Goal: Information Seeking & Learning: Learn about a topic

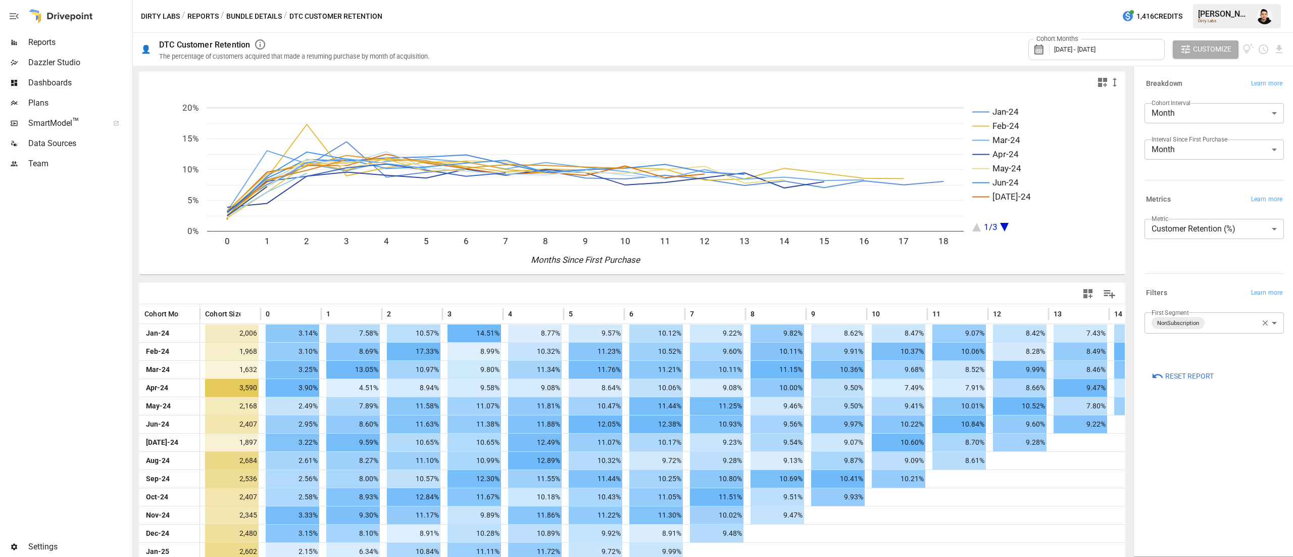
click at [235, 14] on button "Bundle Details" at bounding box center [254, 16] width 56 height 13
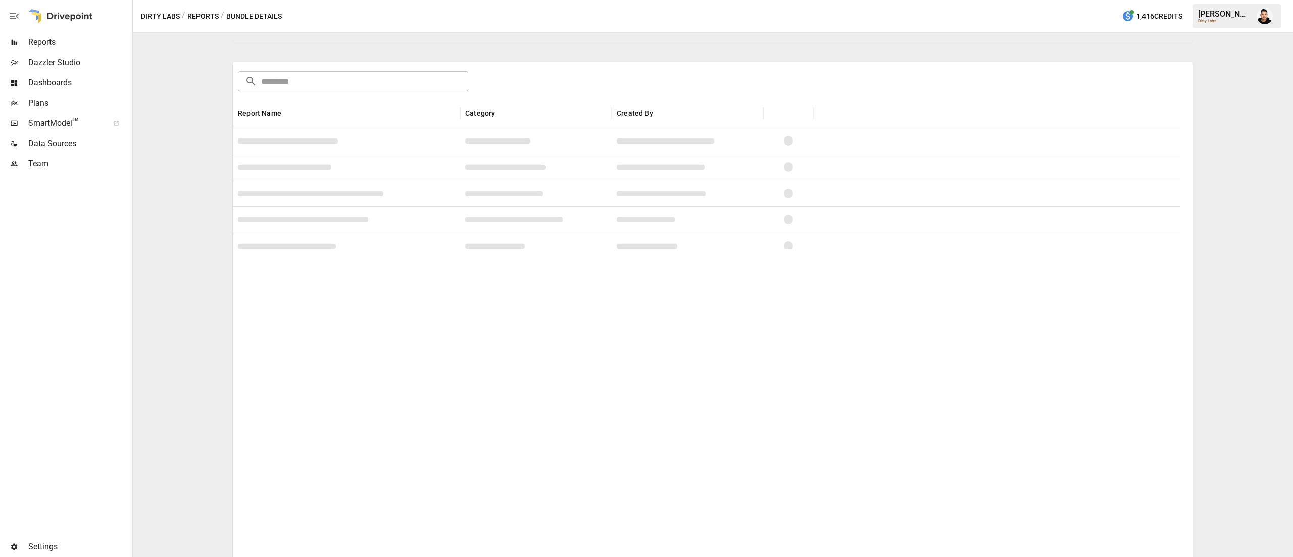
click at [197, 11] on button "Reports" at bounding box center [202, 16] width 31 height 13
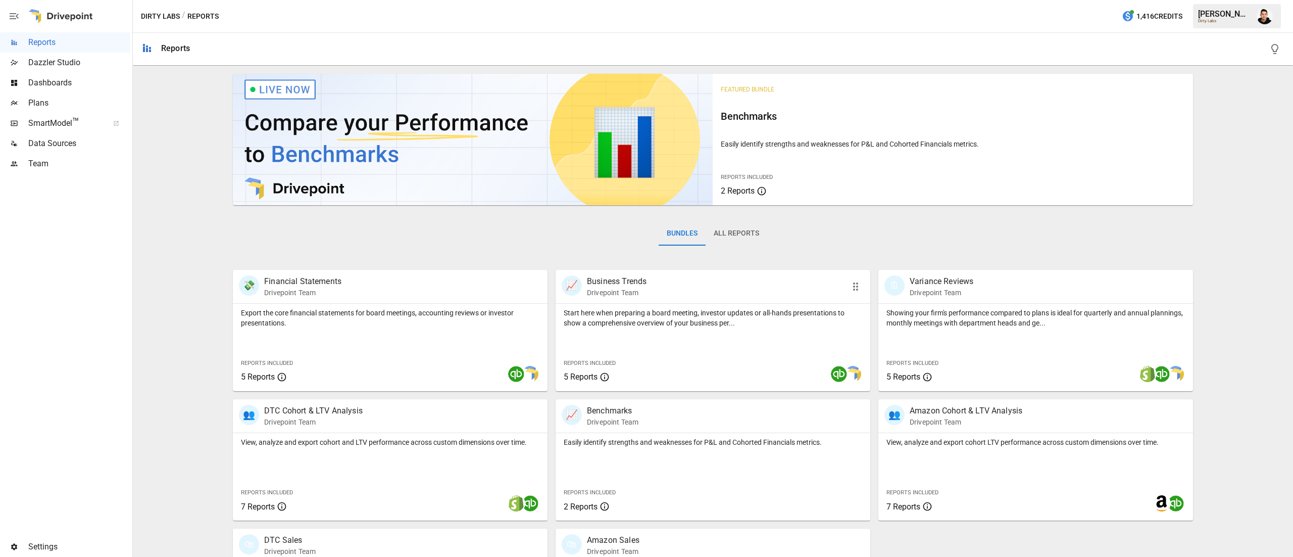
scroll to position [97, 0]
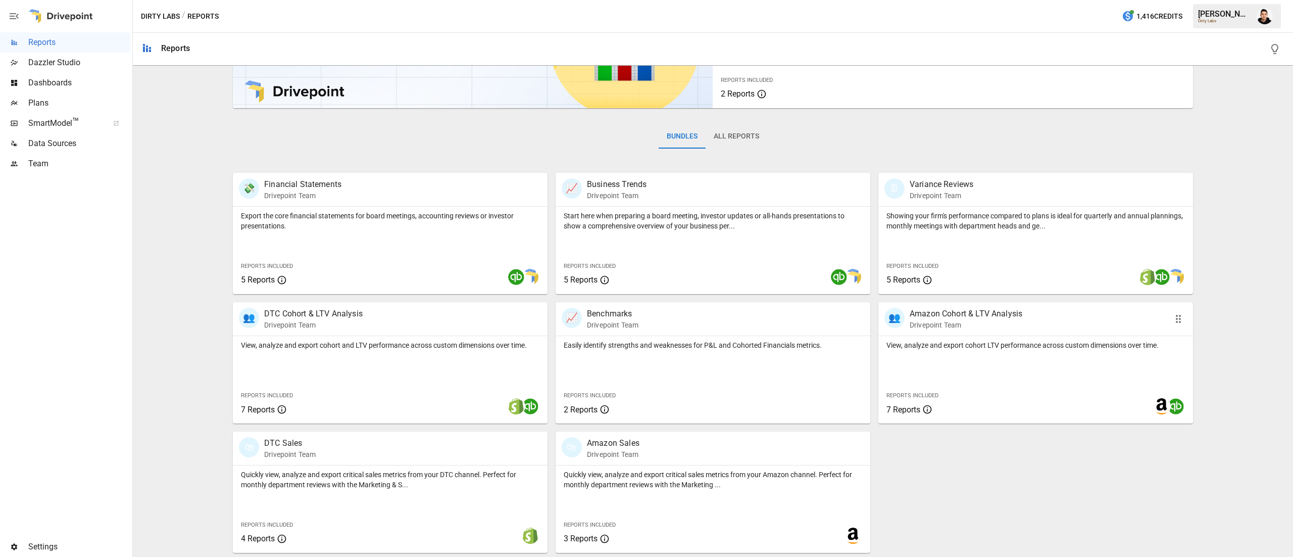
click at [1017, 349] on p "View, analyze and export cohort LTV performance across custom dimensions over t…" at bounding box center [1035, 345] width 298 height 10
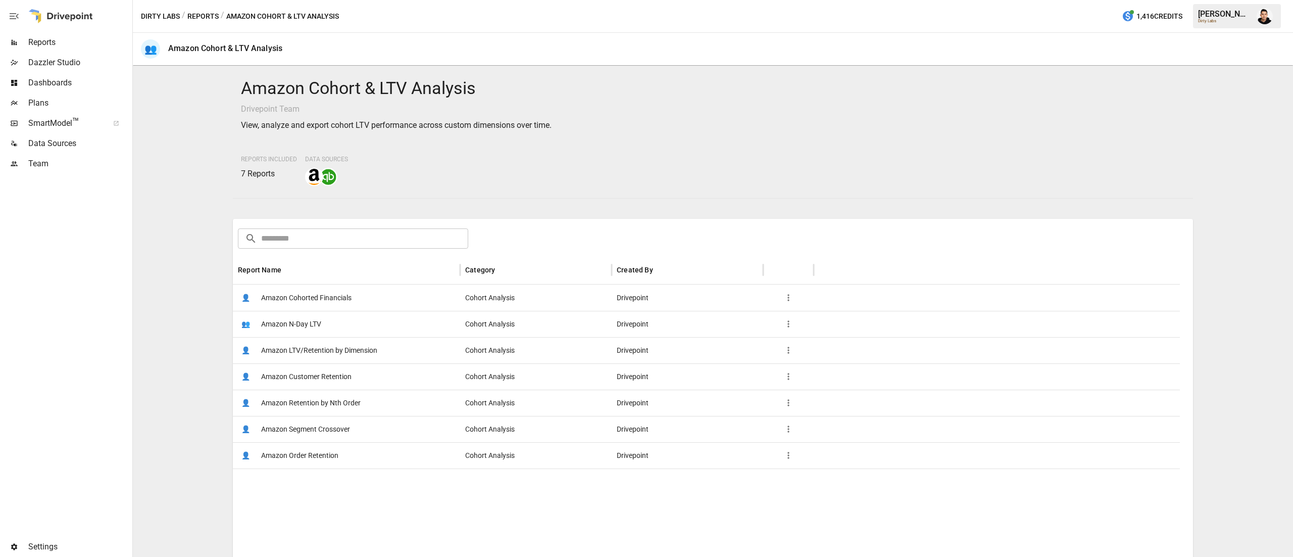
click at [344, 370] on span "Amazon Customer Retention" at bounding box center [306, 377] width 90 height 26
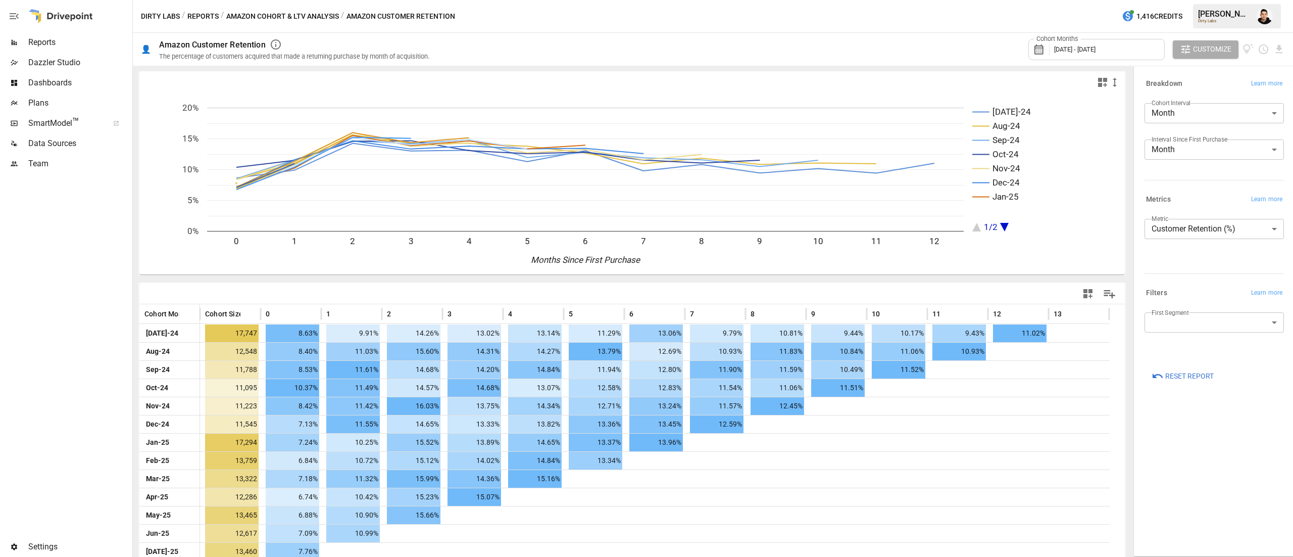
drag, startPoint x: 1143, startPoint y: 57, endPoint x: 1149, endPoint y: 55, distance: 5.4
click at [1149, 55] on div "Cohort Months [DATE] - [DATE]" at bounding box center [1096, 49] width 136 height 21
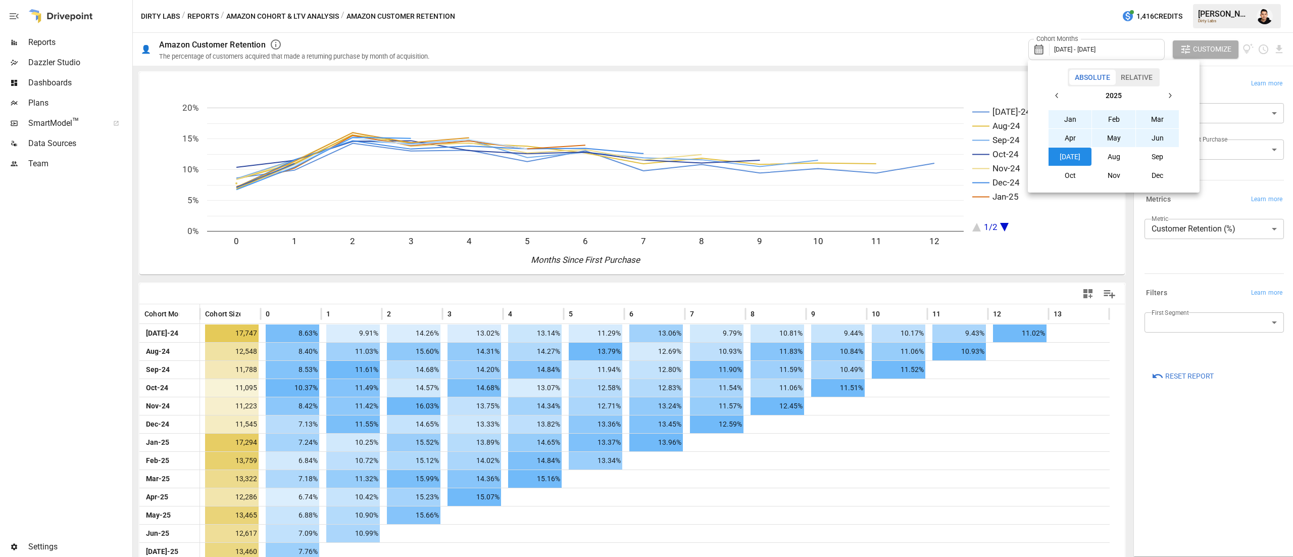
click at [1053, 94] on button "button" at bounding box center [1057, 95] width 18 height 18
click at [1064, 113] on button "Jan" at bounding box center [1070, 119] width 43 height 18
click at [1177, 92] on button "button" at bounding box center [1170, 95] width 18 height 18
click at [1068, 153] on button "[DATE]" at bounding box center [1070, 156] width 43 height 18
click at [922, 42] on div at bounding box center [646, 278] width 1293 height 557
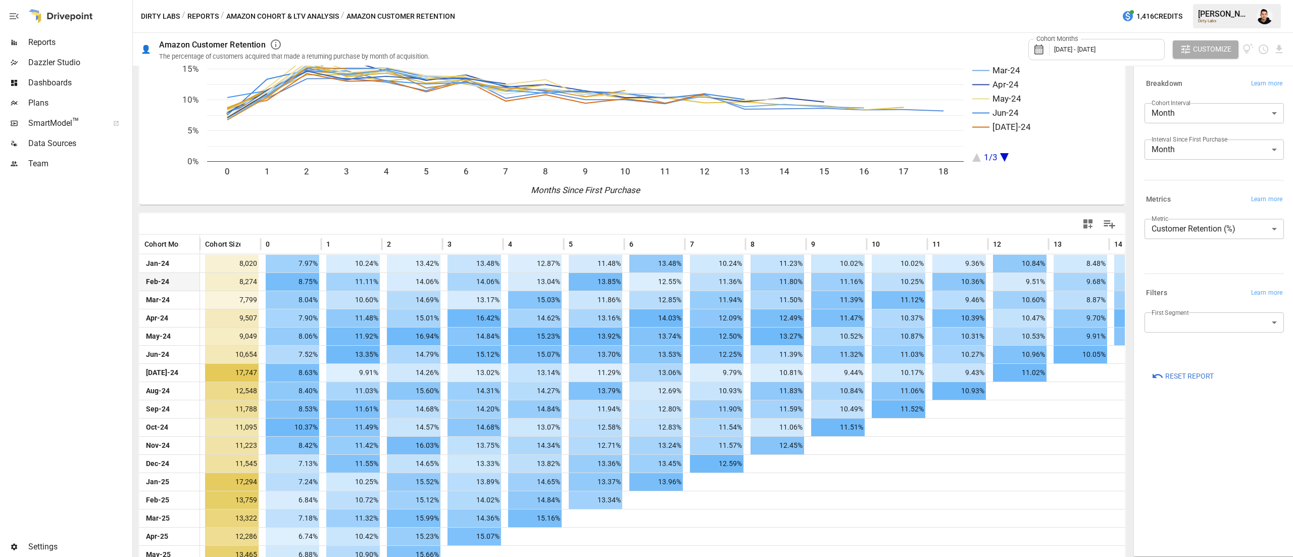
scroll to position [133, 0]
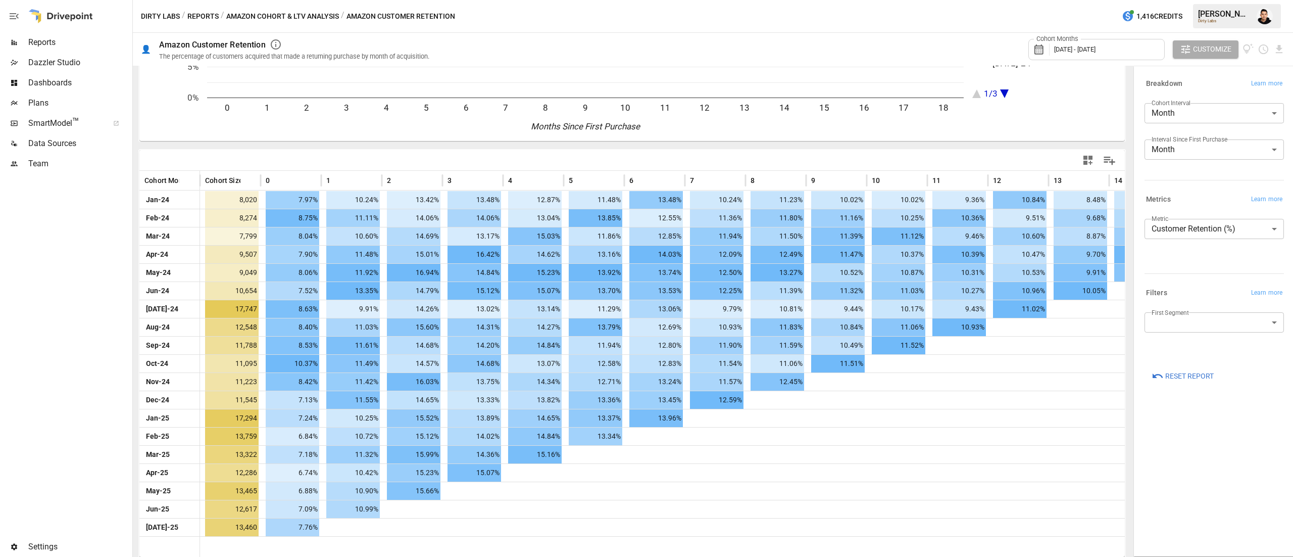
click at [1213, 0] on body "Reports Dazzler Studio Dashboards Plans SmartModel ™ Data Sources Team Settings…" at bounding box center [646, 0] width 1293 height 0
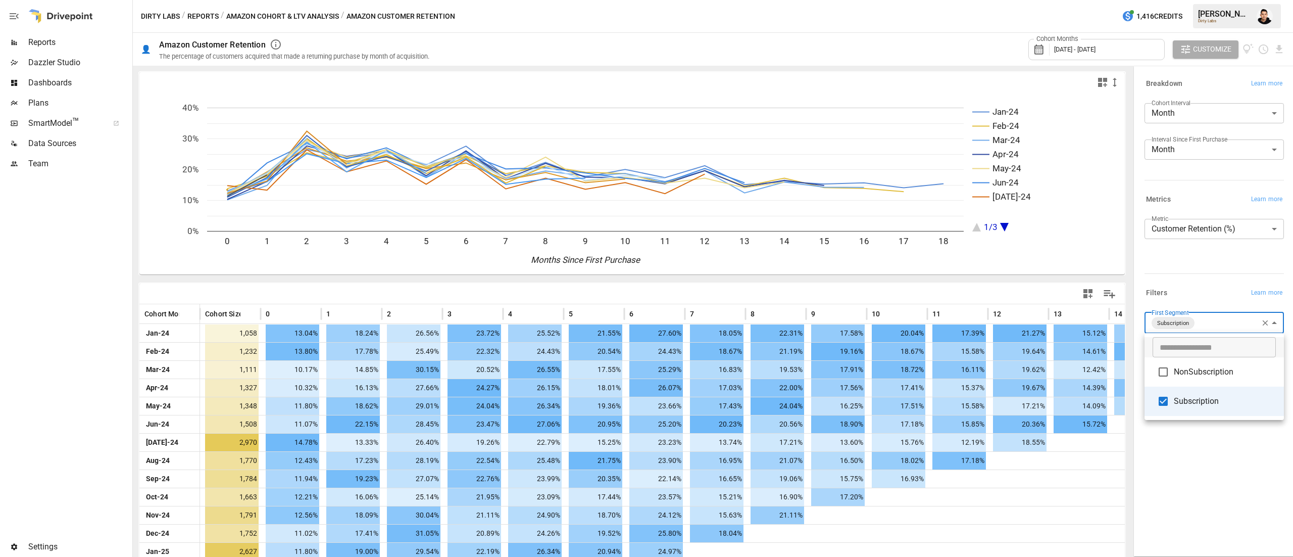
click at [771, 40] on div at bounding box center [646, 278] width 1293 height 557
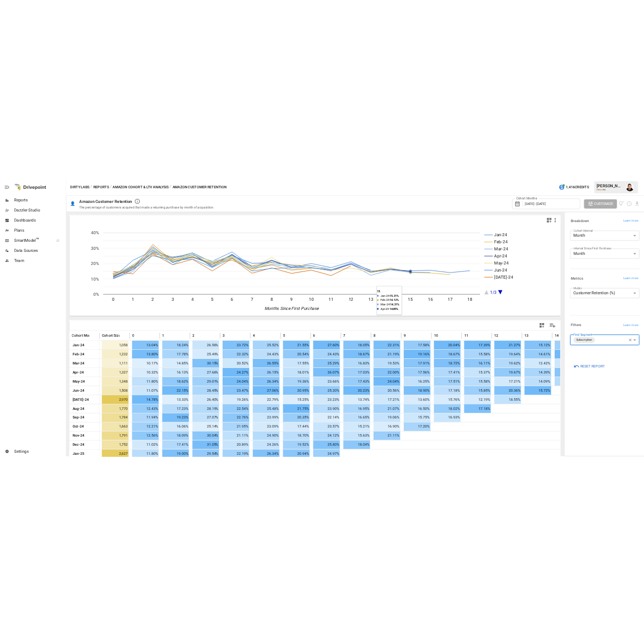
scroll to position [133, 0]
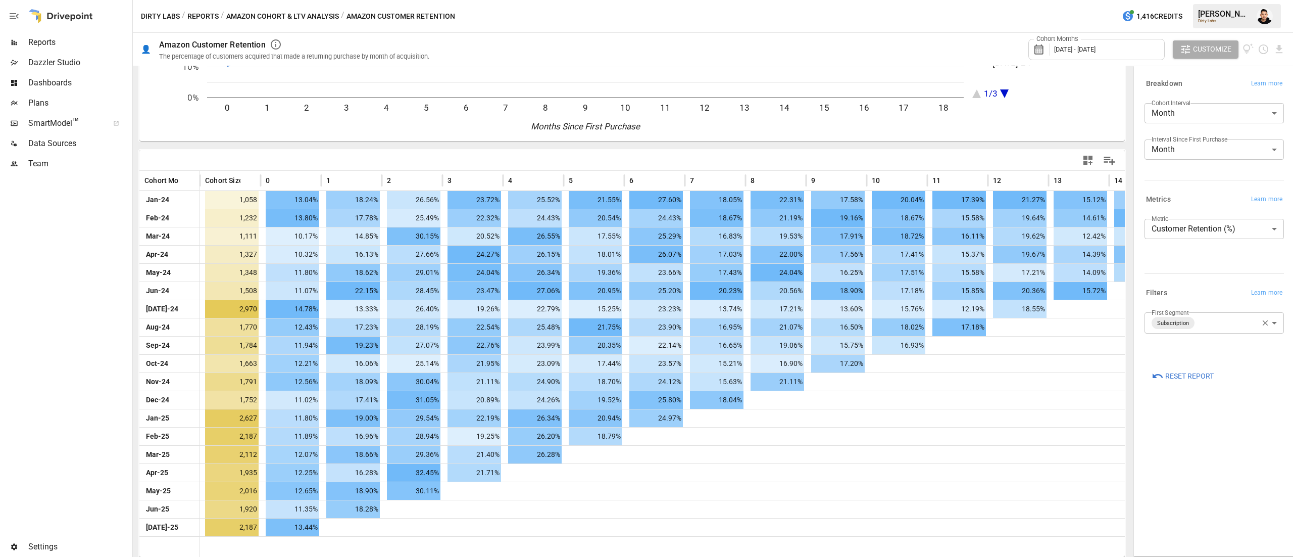
click at [33, 290] on div at bounding box center [65, 355] width 130 height 363
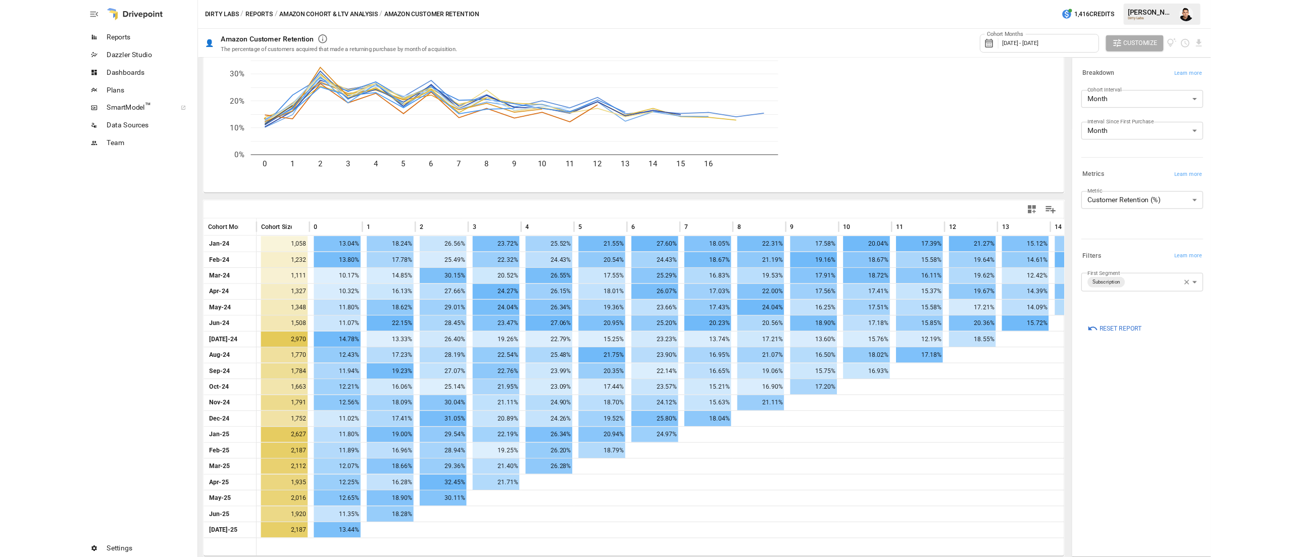
scroll to position [53, 0]
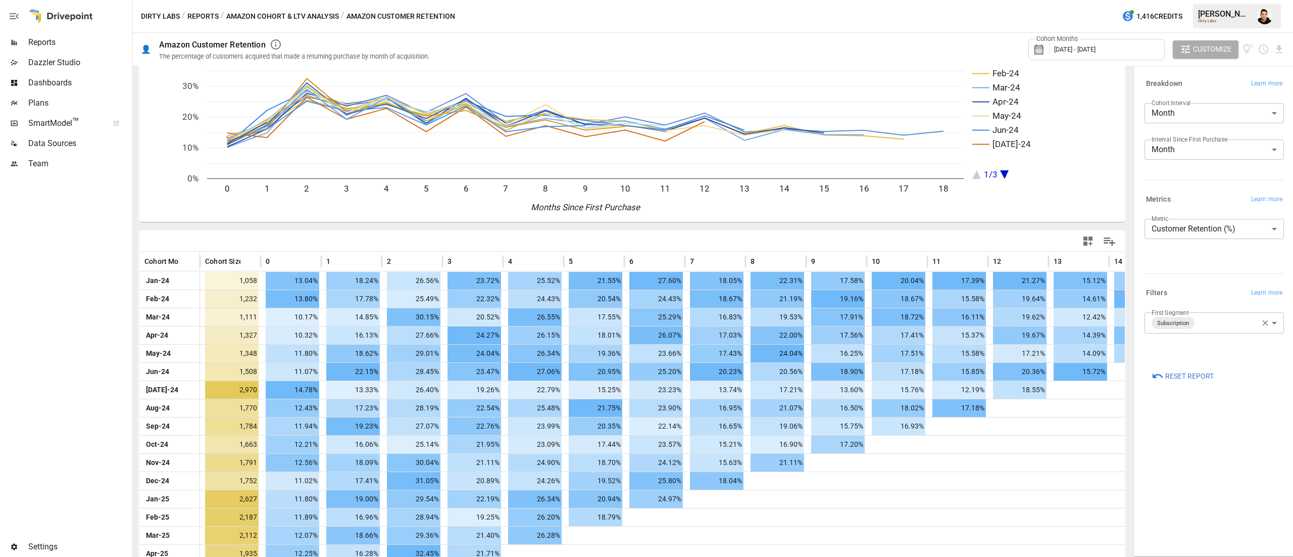
click at [1212, 0] on body "Reports Dazzler Studio Dashboards Plans SmartModel ™ Data Sources Team Settings…" at bounding box center [646, 0] width 1293 height 0
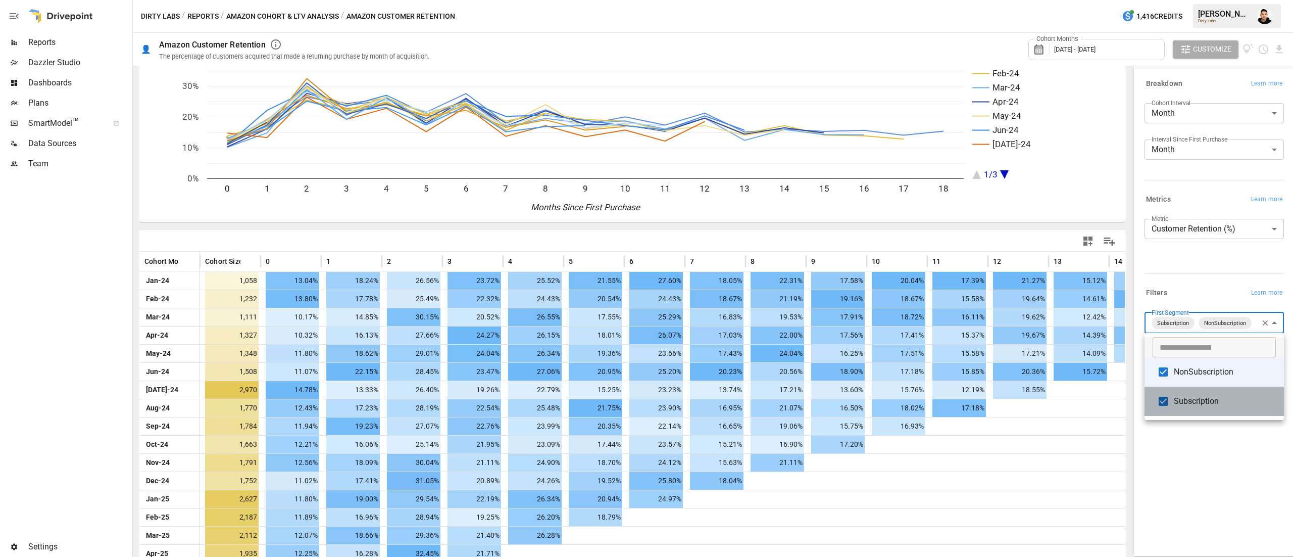
drag, startPoint x: 1212, startPoint y: 320, endPoint x: 1161, endPoint y: 412, distance: 105.4
click at [1161, 412] on li "Subscription" at bounding box center [1213, 400] width 139 height 29
click at [1178, 502] on div at bounding box center [646, 278] width 1293 height 557
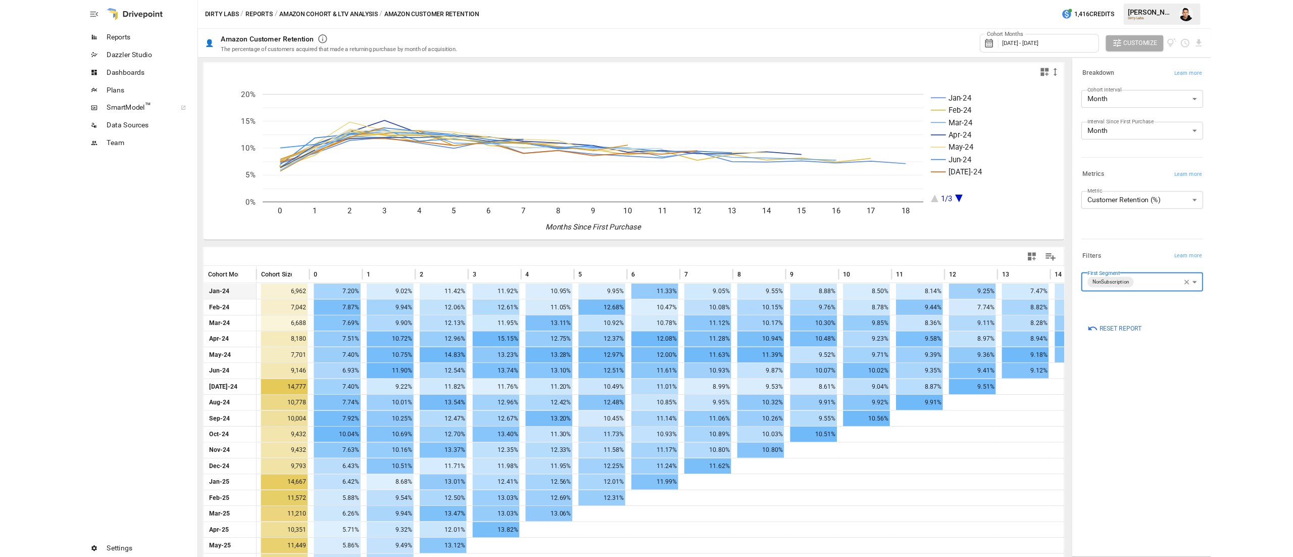
scroll to position [53, 0]
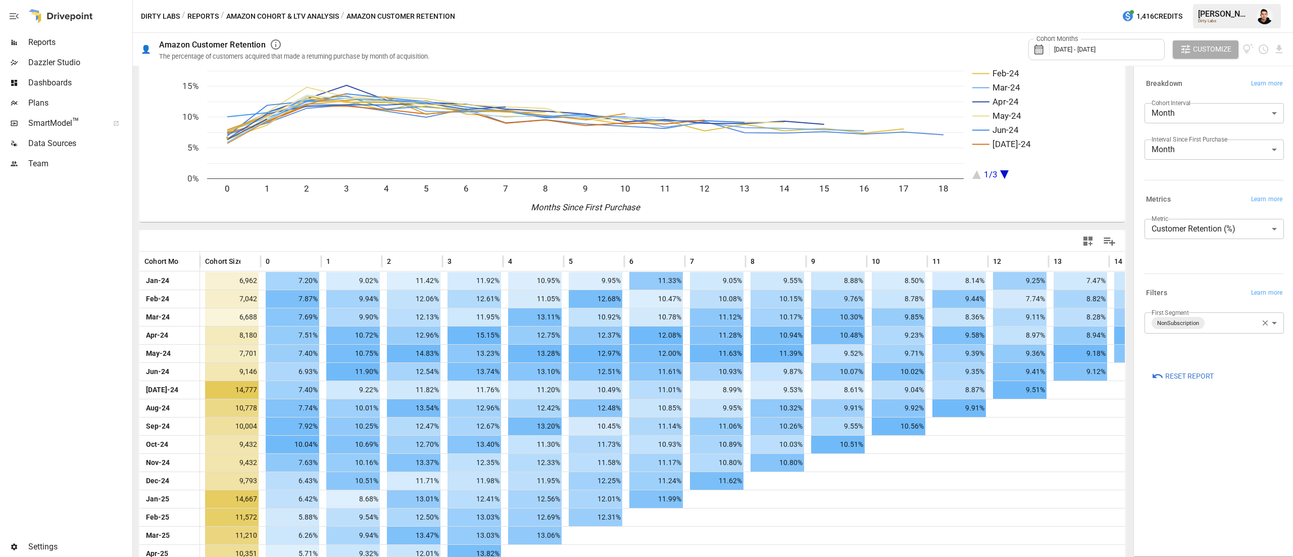
click at [1093, 161] on rect "A chart." at bounding box center [1036, 117] width 129 height 124
click at [1149, 46] on div "Cohort Months [DATE] - [DATE]" at bounding box center [1096, 49] width 136 height 21
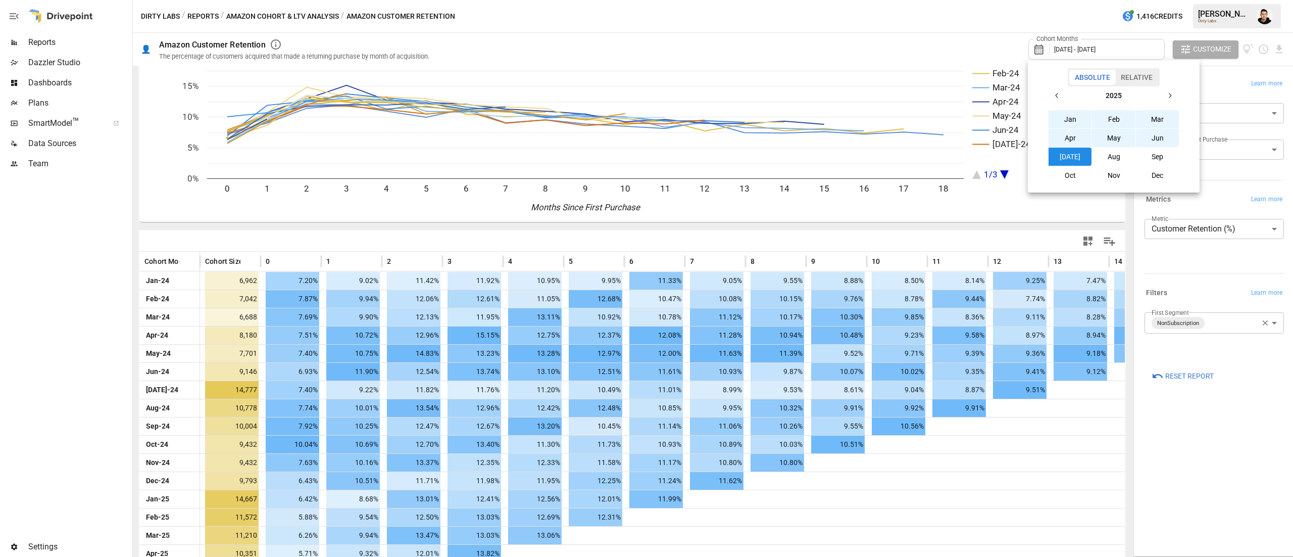
click at [1072, 91] on button "2025" at bounding box center [1113, 95] width 94 height 18
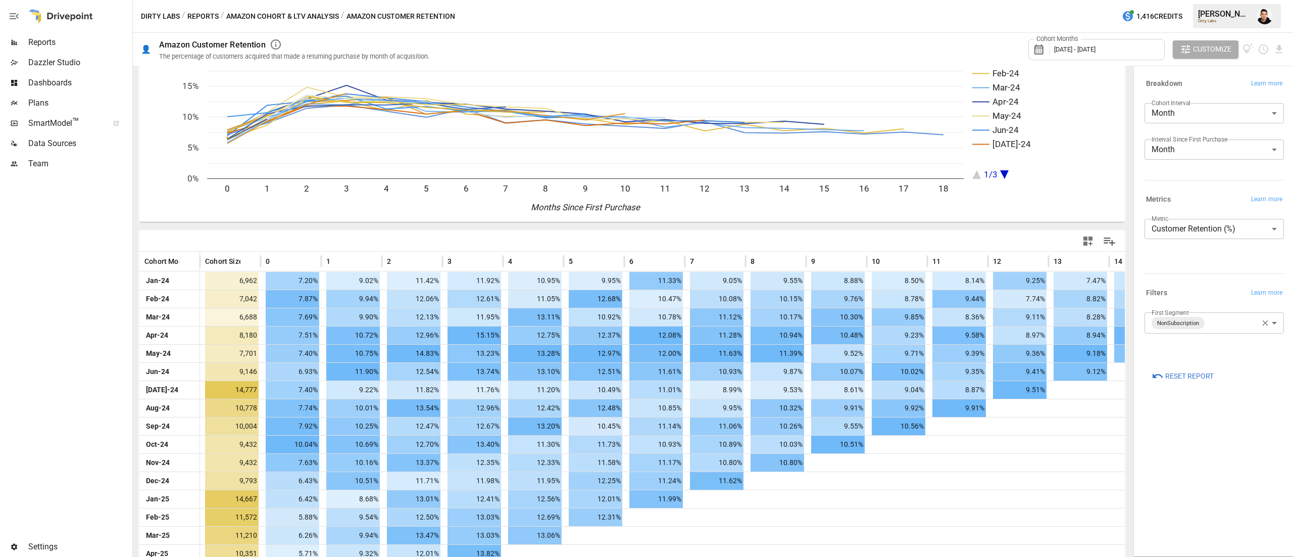
click at [1133, 49] on div "Cohort Months [DATE] - [DATE]" at bounding box center [1096, 49] width 136 height 21
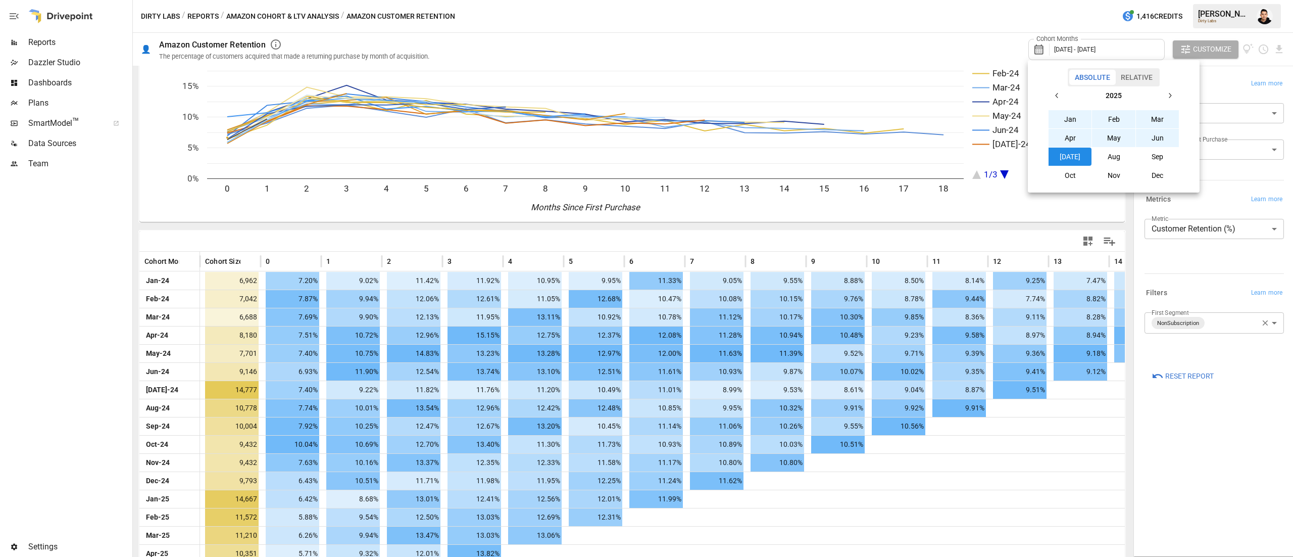
click at [1057, 96] on icon "button" at bounding box center [1057, 95] width 3 height 5
click at [1077, 119] on button "Jan" at bounding box center [1070, 119] width 43 height 18
click at [1172, 96] on icon "button" at bounding box center [1170, 95] width 8 height 8
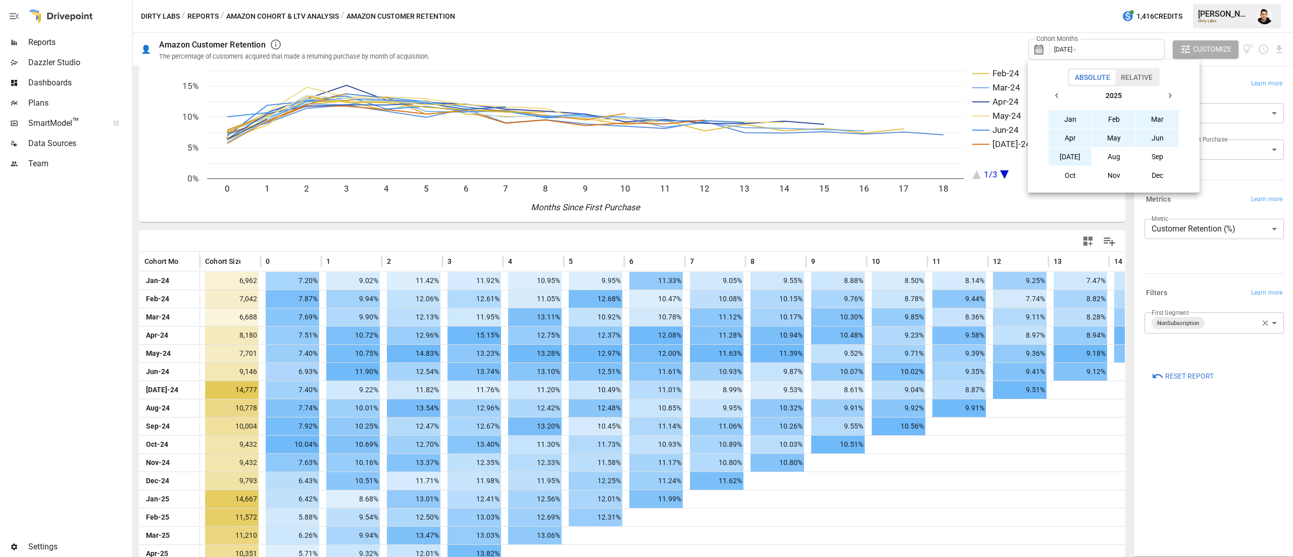
click at [1075, 156] on button "[DATE]" at bounding box center [1070, 156] width 43 height 18
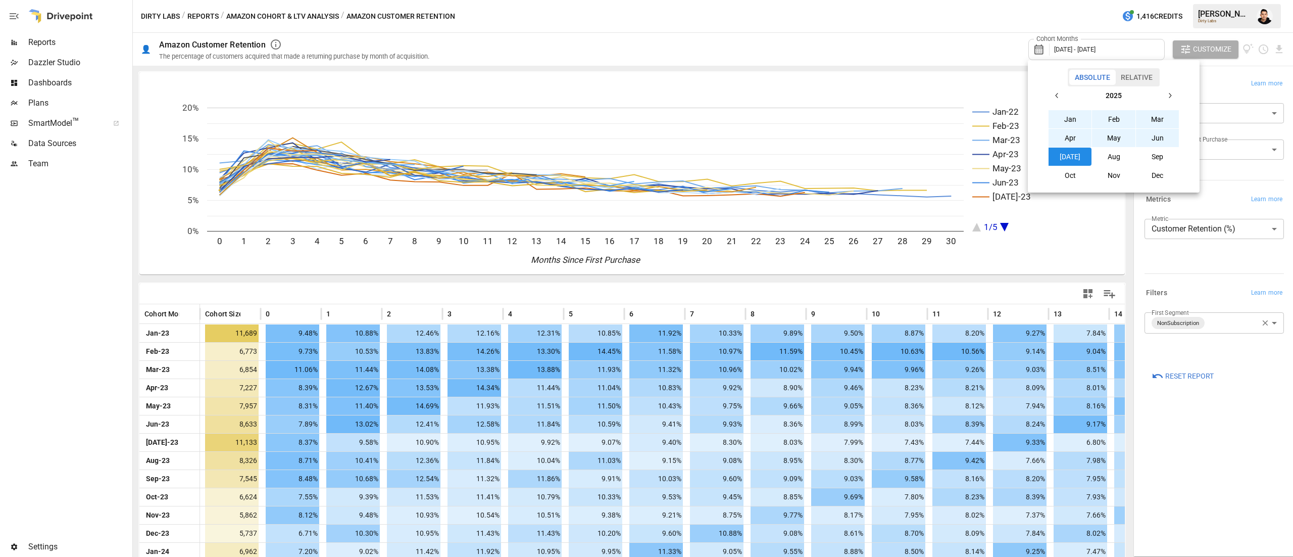
click at [1123, 317] on div at bounding box center [646, 278] width 1293 height 557
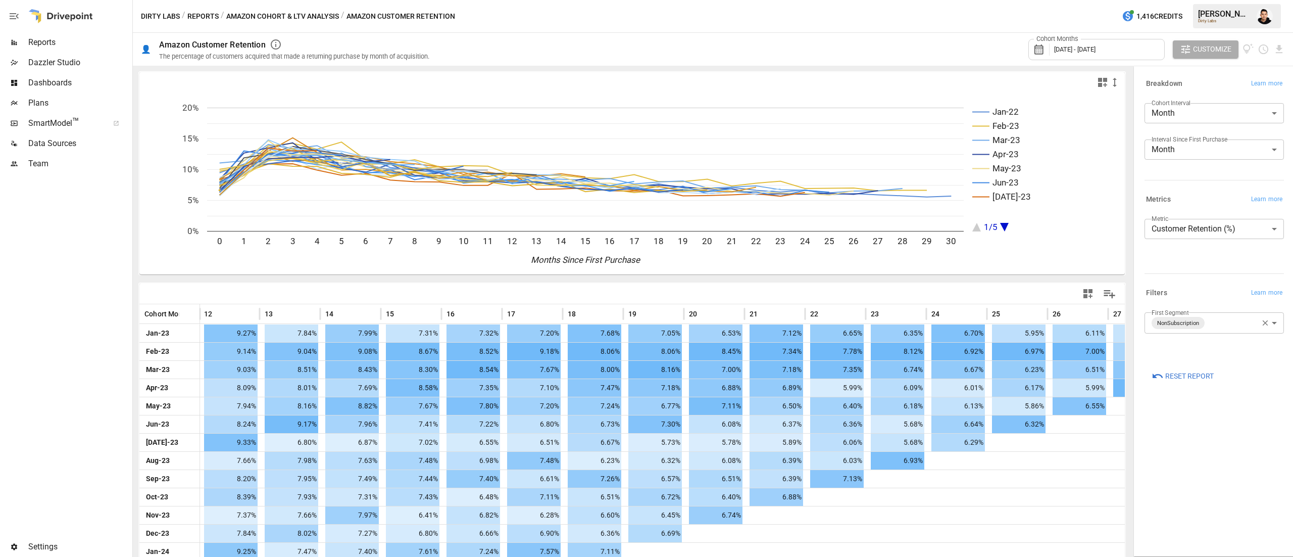
click at [1229, 0] on body "Reports Dazzler Studio Dashboards Plans SmartModel ™ Data Sources Team Settings…" at bounding box center [646, 0] width 1293 height 0
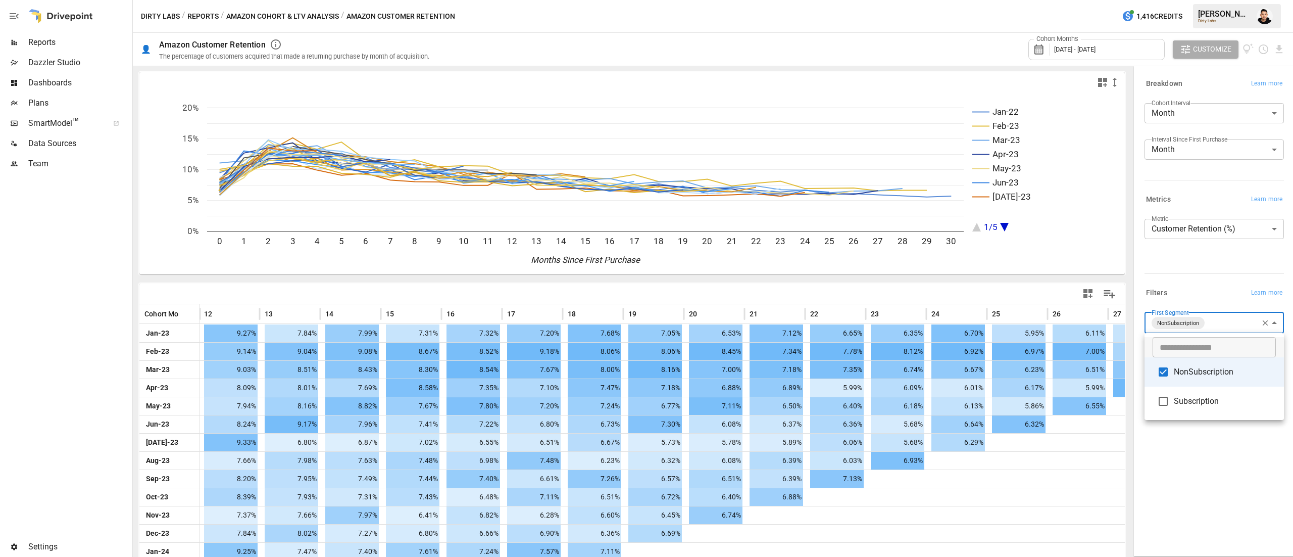
drag, startPoint x: 1192, startPoint y: 403, endPoint x: 1193, endPoint y: 383, distance: 19.7
click at [1192, 402] on span "Subscription" at bounding box center [1225, 401] width 102 height 12
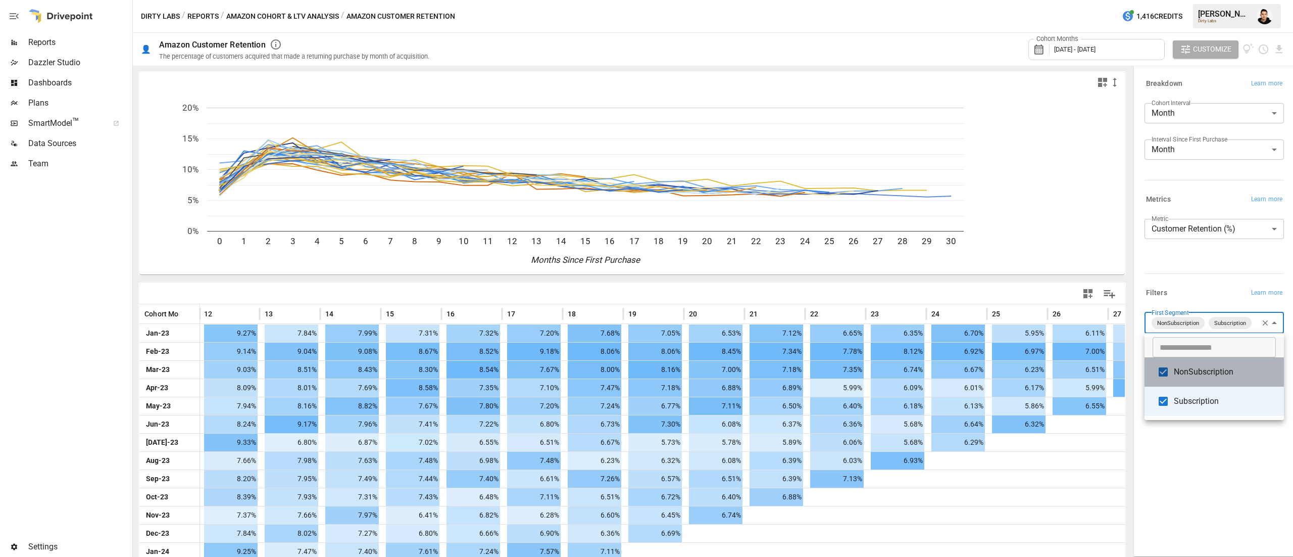
click at [1196, 373] on span "NonSubscription" at bounding box center [1225, 372] width 102 height 12
type input "**********"
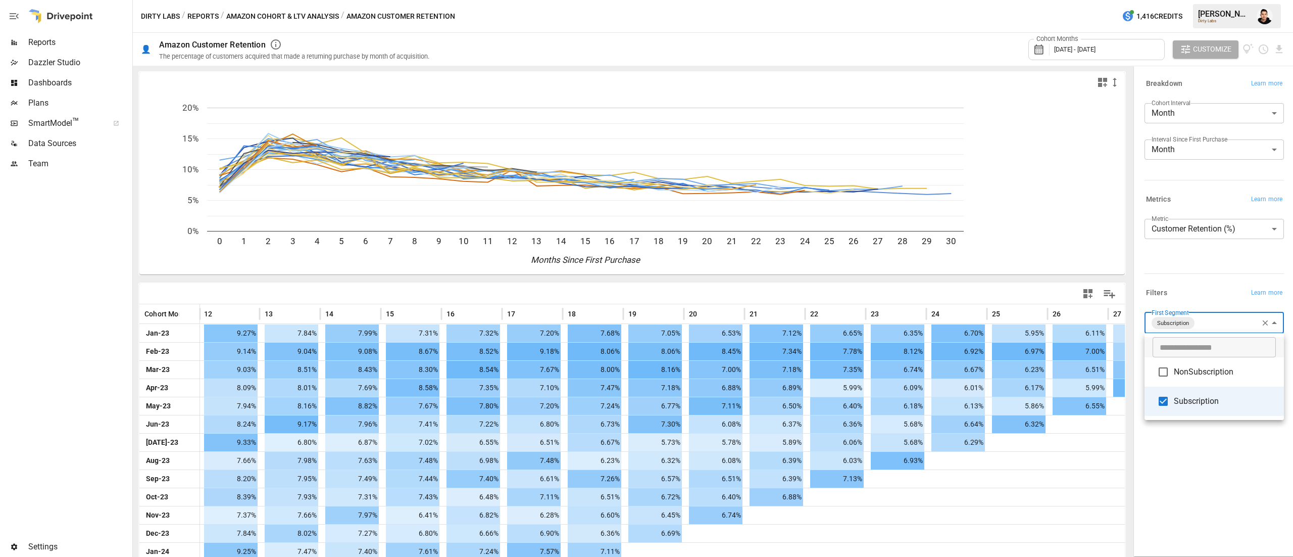
click at [1181, 279] on div at bounding box center [646, 278] width 1293 height 557
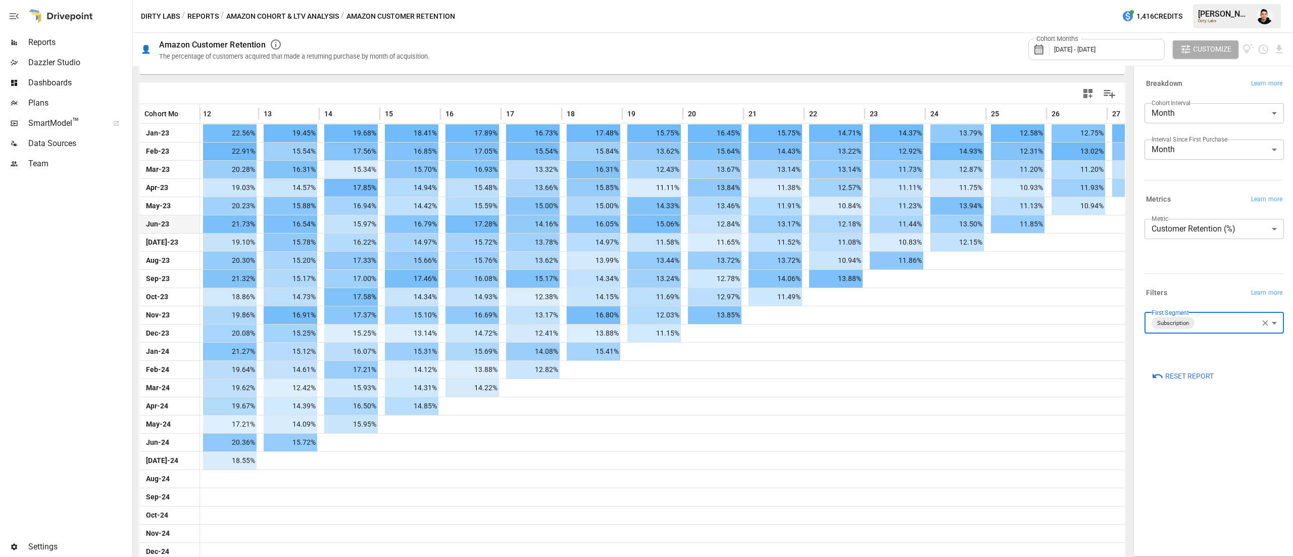
scroll to position [201, 0]
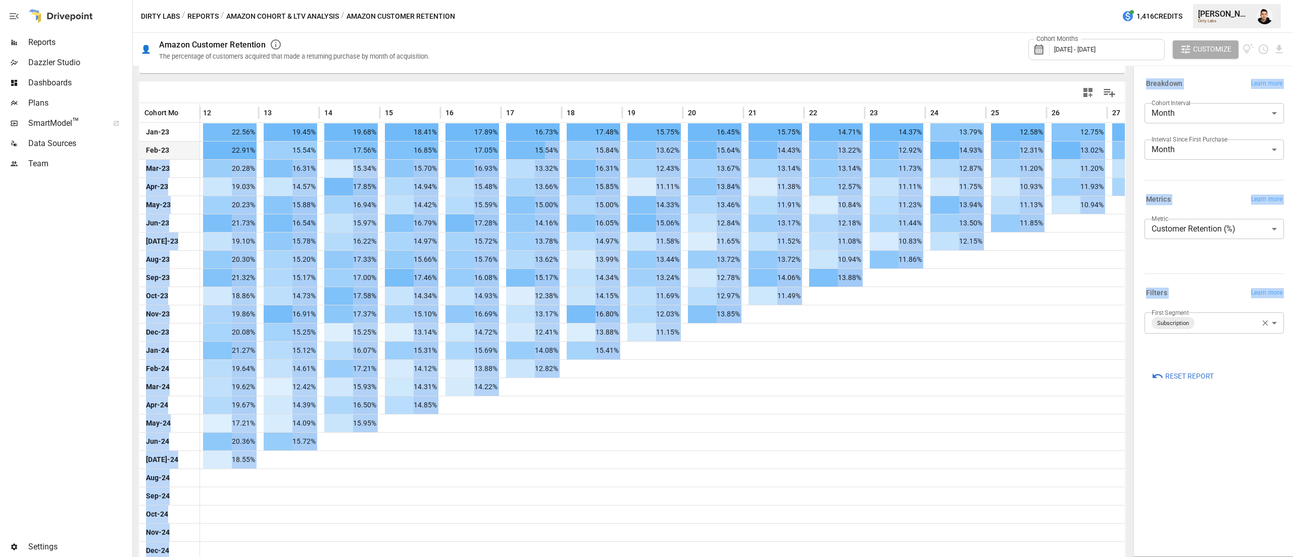
drag, startPoint x: 1255, startPoint y: 474, endPoint x: 542, endPoint y: 153, distance: 781.2
click at [542, 153] on div "Jan-22 Feb-23 Mar-23 Apr-23 May-23 Jun-23 [DATE]-23 1/5 0 1 2 3 4 5 6 7 8 9 10 …" at bounding box center [713, 311] width 1160 height 491
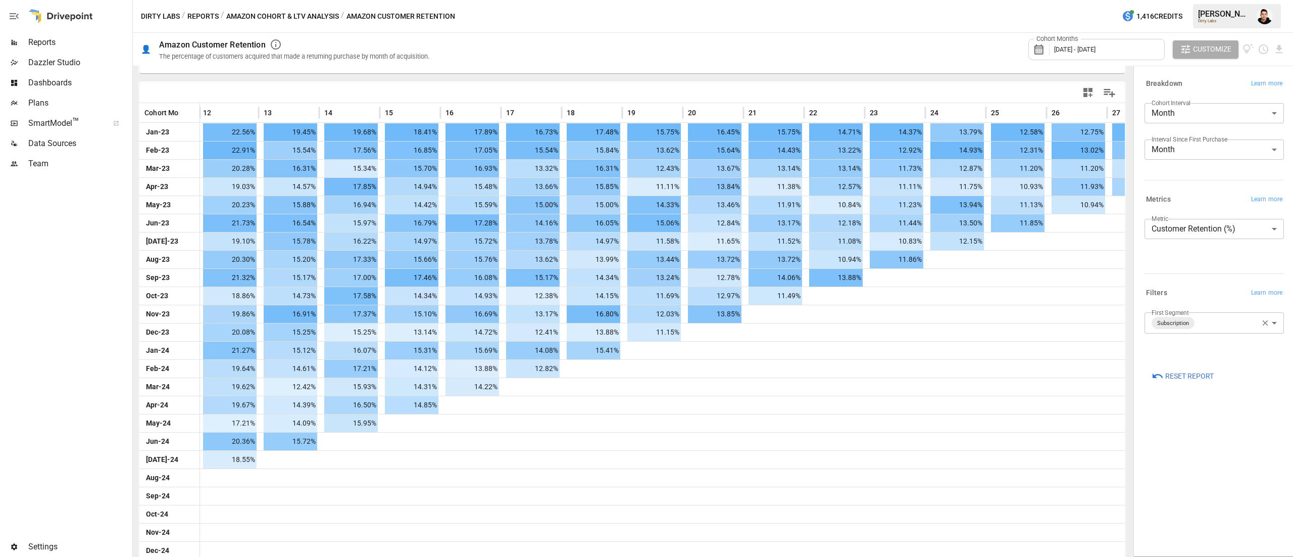
click at [951, 48] on div "Cohort Months [DATE] - [DATE] Customize" at bounding box center [862, 49] width 843 height 33
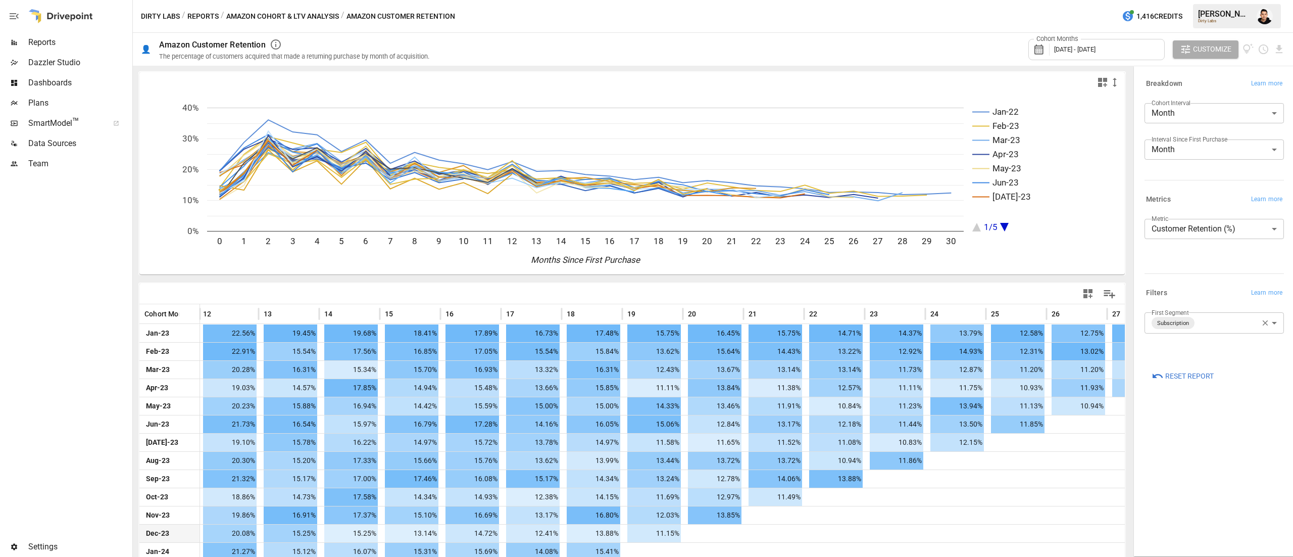
scroll to position [1, 0]
